Goal: Task Accomplishment & Management: Manage account settings

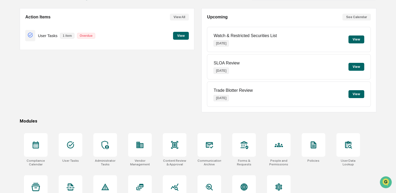
scroll to position [53, 0]
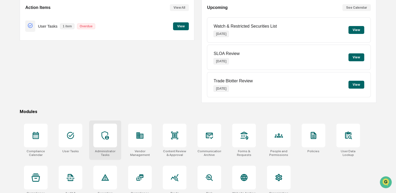
click at [116, 143] on div at bounding box center [105, 136] width 24 height 24
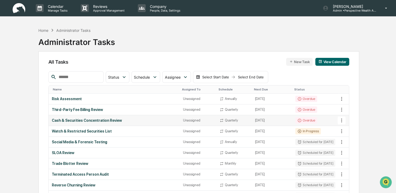
click at [81, 120] on div "Cash & Securities Concentration Review" at bounding box center [114, 120] width 125 height 4
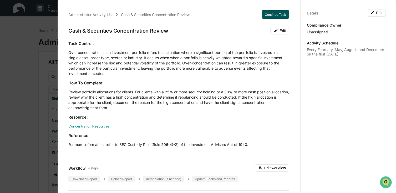
click at [268, 15] on button "Continue Task" at bounding box center [276, 14] width 28 height 8
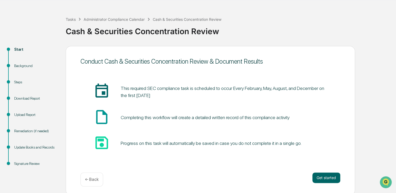
scroll to position [19, 0]
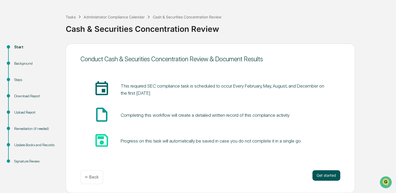
click at [325, 175] on button "Get started" at bounding box center [326, 175] width 28 height 11
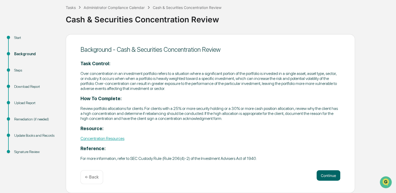
scroll to position [30, 0]
click at [326, 177] on button "Continue" at bounding box center [328, 175] width 24 height 11
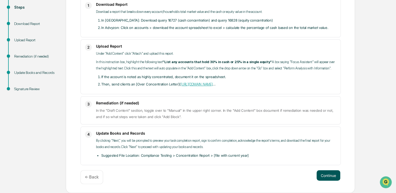
click at [334, 173] on button "Continue" at bounding box center [328, 175] width 24 height 11
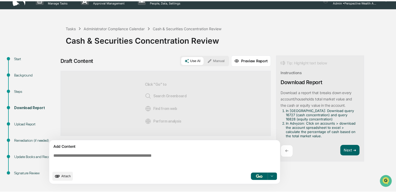
scroll to position [6, 0]
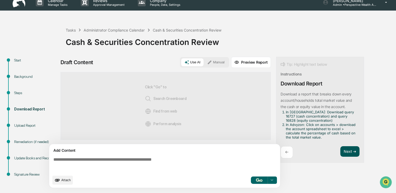
click at [349, 151] on button "Next ➔" at bounding box center [349, 151] width 19 height 11
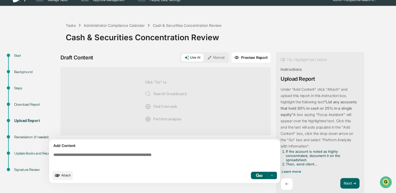
scroll to position [12, 0]
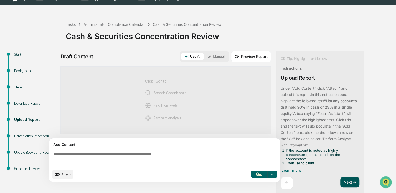
click at [346, 179] on button "Next ➔" at bounding box center [349, 182] width 19 height 11
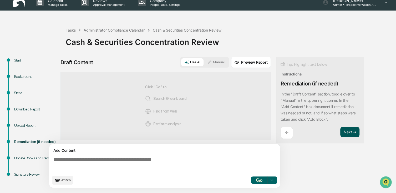
click at [347, 131] on button "Next ➔" at bounding box center [349, 132] width 19 height 11
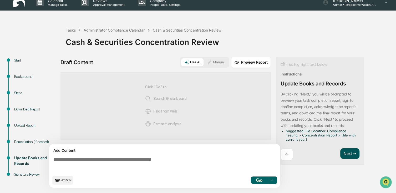
click at [350, 153] on button "Next ➔" at bounding box center [349, 153] width 19 height 11
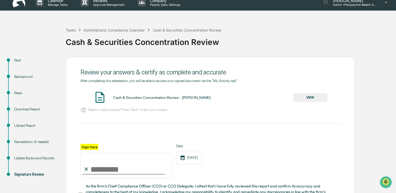
click at [303, 100] on button "VIEW" at bounding box center [310, 97] width 34 height 9
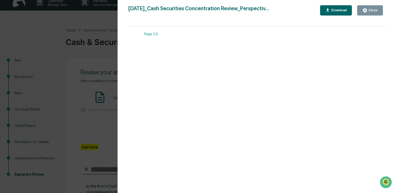
click at [368, 10] on div "Close" at bounding box center [372, 10] width 10 height 4
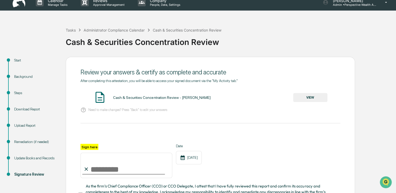
click at [114, 169] on input "Sign here" at bounding box center [126, 165] width 92 height 25
type input "**********"
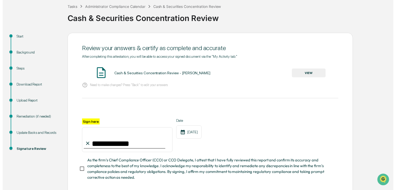
scroll to position [58, 0]
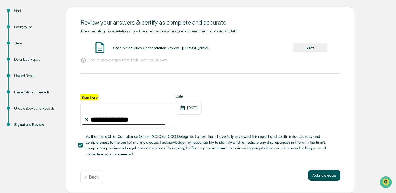
click at [328, 179] on button "Acknowledge" at bounding box center [324, 175] width 32 height 11
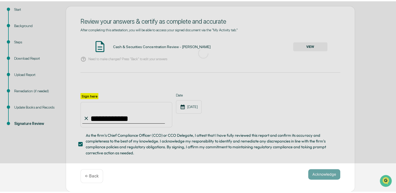
scroll to position [19, 0]
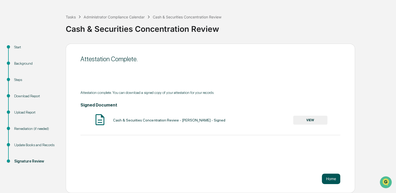
click at [333, 178] on button "Home" at bounding box center [331, 178] width 18 height 11
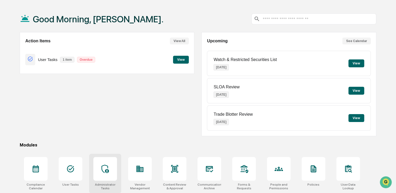
click at [106, 170] on icon at bounding box center [104, 169] width 7 height 8
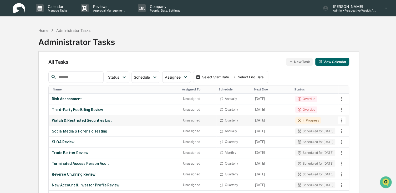
click at [102, 121] on div "Watch & Restricted Securities List" at bounding box center [114, 120] width 125 height 4
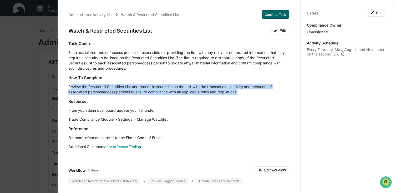
drag, startPoint x: 71, startPoint y: 85, endPoint x: 254, endPoint y: 93, distance: 183.9
click at [254, 93] on p "Review the Restricted Securities List and reconcile securities on the List with…" at bounding box center [178, 89] width 221 height 11
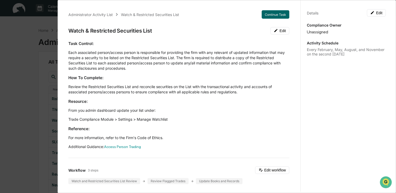
click at [117, 122] on div "Task Control: Each associated person/access person is responsible for providing…" at bounding box center [178, 95] width 221 height 109
click at [118, 121] on p "Trade Compliance Module > Settings > Manage Watchlist" at bounding box center [178, 119] width 221 height 5
click at [27, 31] on div "Administrator Activity List Watch & Restricted Securities List Continue Task Wa…" at bounding box center [198, 96] width 396 height 193
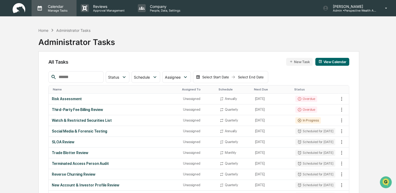
click at [55, 12] on p "Manage Tasks" at bounding box center [57, 11] width 27 height 4
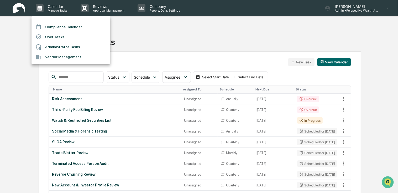
click at [154, 32] on div at bounding box center [199, 96] width 398 height 193
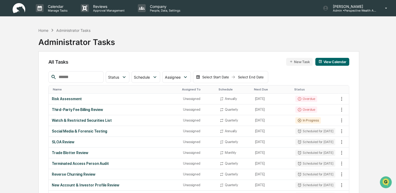
click at [23, 8] on img at bounding box center [19, 8] width 13 height 10
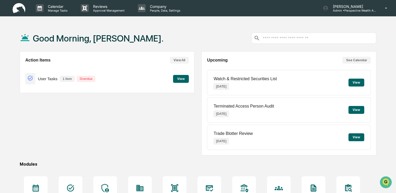
scroll to position [62, 0]
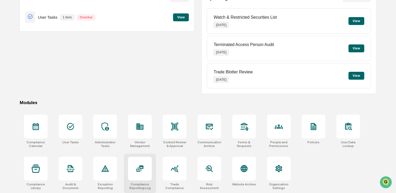
click at [138, 180] on div at bounding box center [140, 169] width 24 height 24
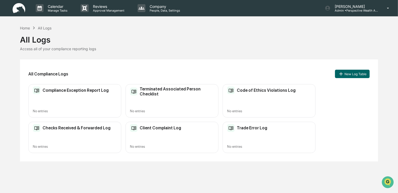
click at [74, 129] on h2 "Checks Received & Forwarded Log" at bounding box center [77, 127] width 68 height 5
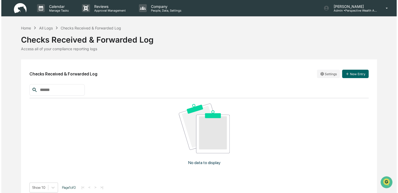
scroll to position [8, 0]
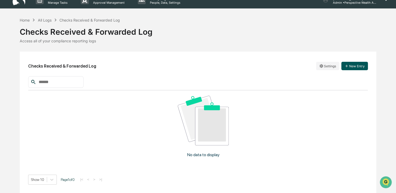
click at [345, 67] on icon "button" at bounding box center [346, 66] width 4 height 4
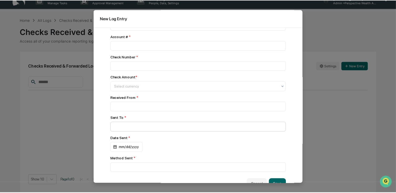
scroll to position [11, 0]
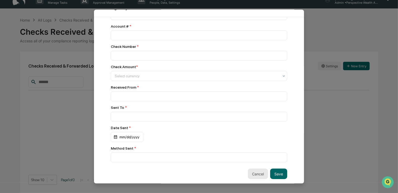
click at [252, 170] on button "Cancel" at bounding box center [258, 173] width 20 height 11
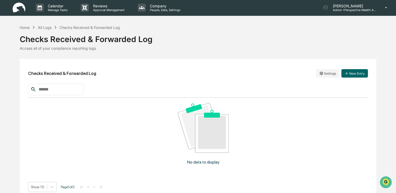
scroll to position [0, 0]
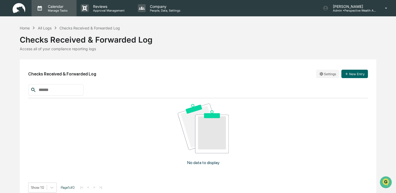
click at [60, 3] on div "Calendar Manage Tasks" at bounding box center [54, 8] width 45 height 16
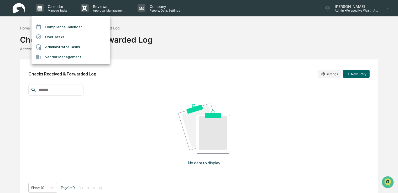
click at [50, 35] on li "User Tasks" at bounding box center [71, 37] width 79 height 10
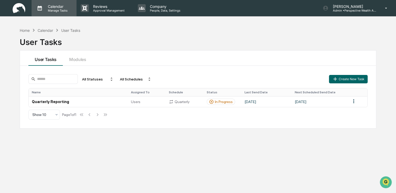
click at [57, 11] on p "Manage Tasks" at bounding box center [57, 11] width 27 height 4
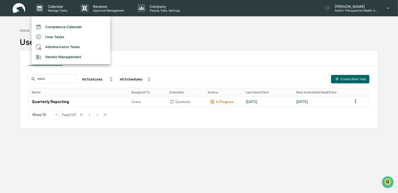
click at [22, 7] on div at bounding box center [199, 96] width 398 height 193
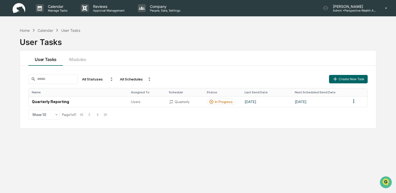
click at [20, 8] on img at bounding box center [19, 8] width 13 height 10
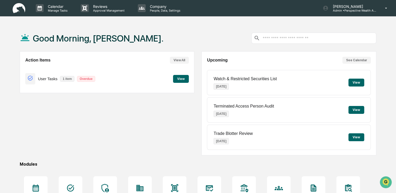
click at [182, 80] on button "View" at bounding box center [181, 79] width 16 height 8
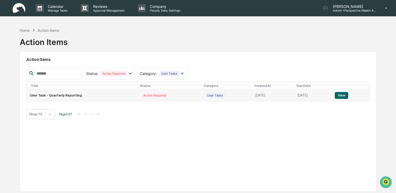
click at [58, 96] on td "User Task - Quarterly Reporting" at bounding box center [82, 95] width 111 height 11
click at [346, 100] on td "View" at bounding box center [350, 95] width 38 height 11
click at [346, 98] on button "View" at bounding box center [341, 95] width 13 height 7
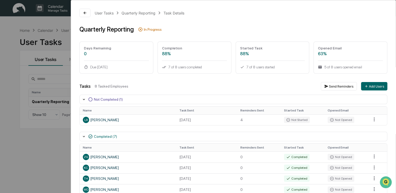
click at [23, 20] on div "User Tasks Quarterly Reporting Task Details Quarterly Reporting In Progress Day…" at bounding box center [198, 96] width 396 height 193
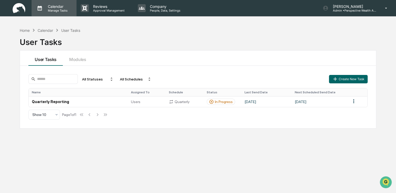
click at [50, 12] on p "Manage Tasks" at bounding box center [57, 11] width 27 height 4
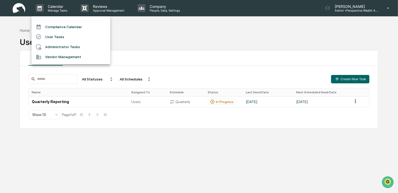
click at [22, 11] on div at bounding box center [199, 96] width 398 height 193
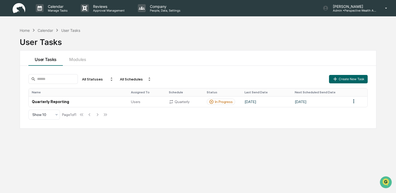
click at [21, 8] on img at bounding box center [19, 8] width 13 height 10
